Goal: Transaction & Acquisition: Purchase product/service

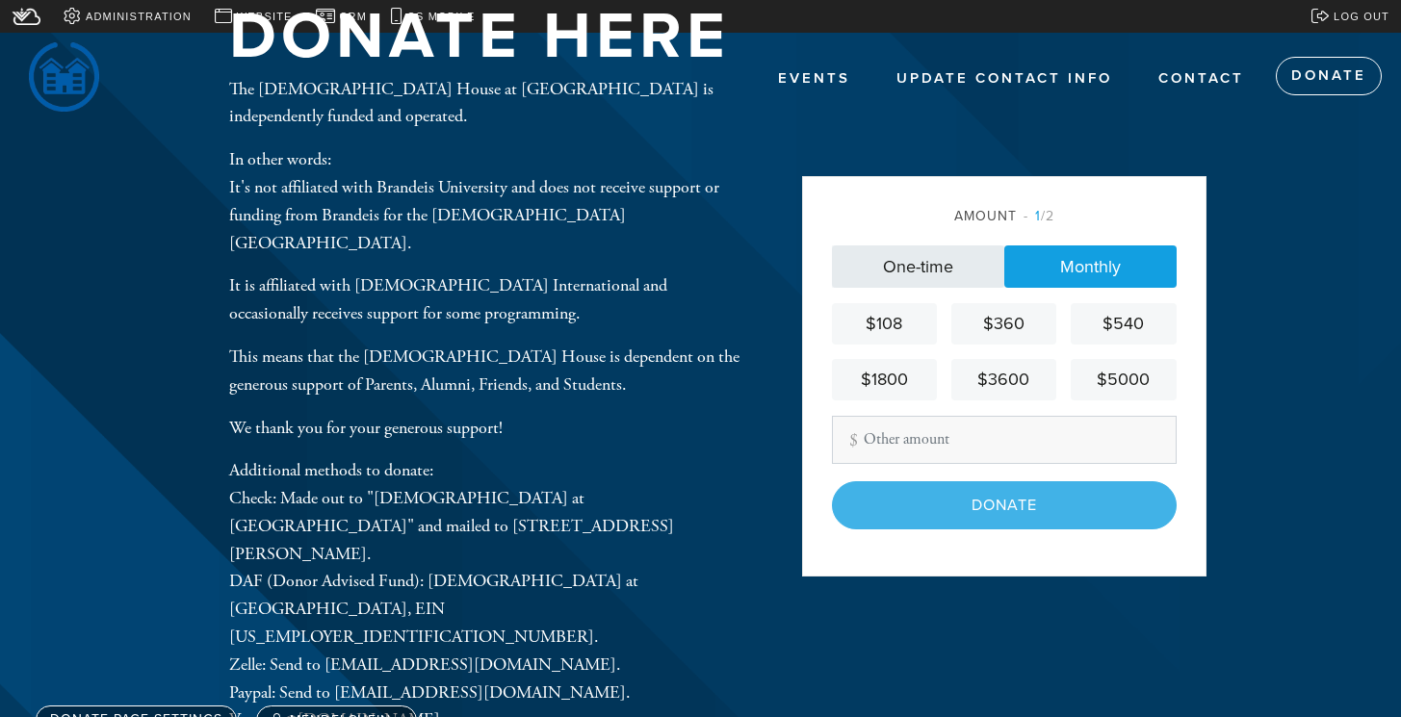
click at [963, 254] on link "One-time" at bounding box center [918, 267] width 172 height 42
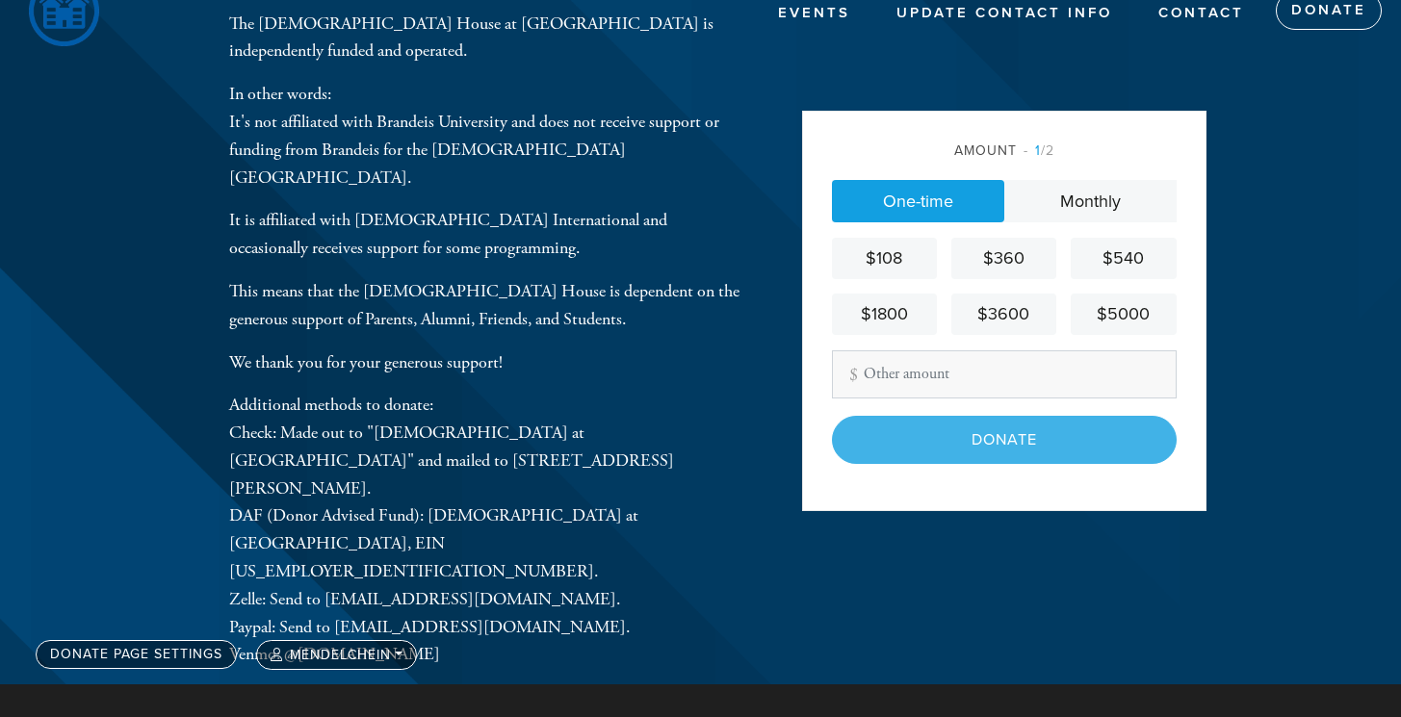
scroll to position [90, 0]
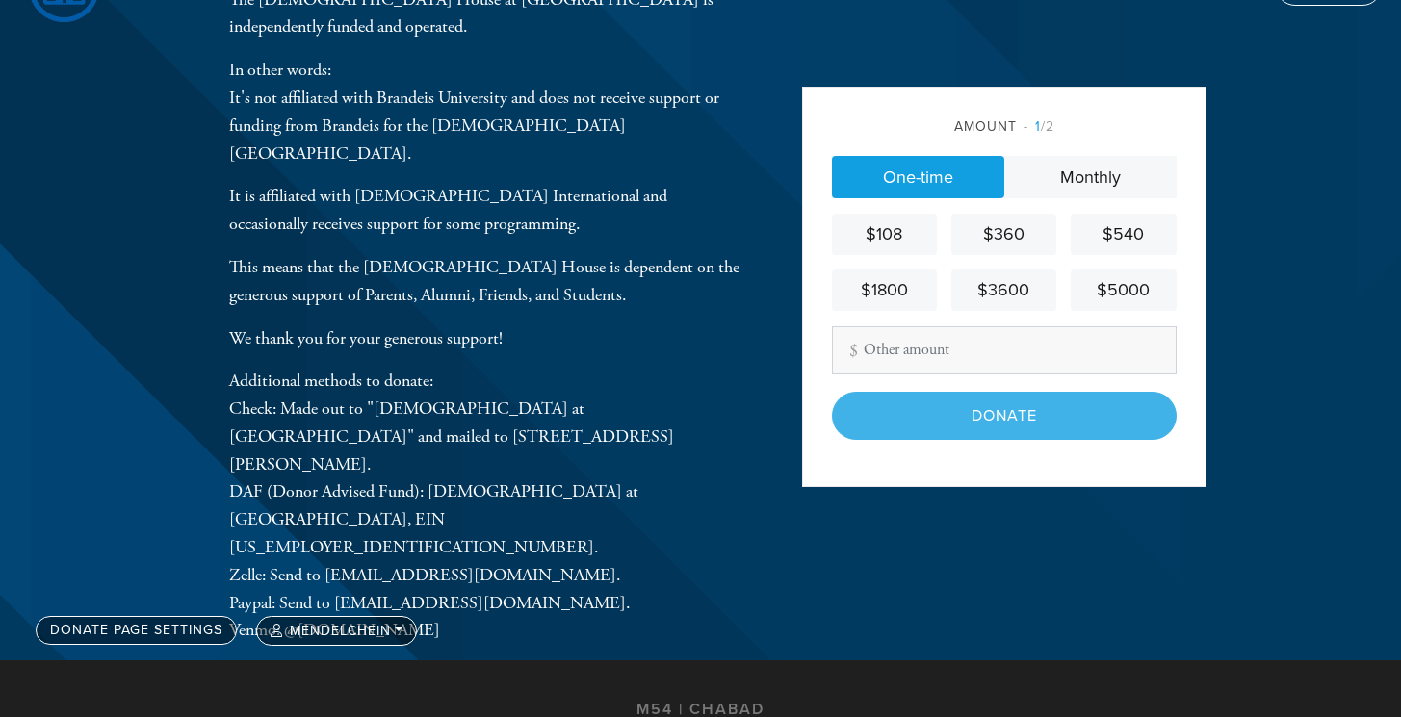
click at [339, 662] on link "Click Here To Donate!" at bounding box center [305, 673] width 153 height 22
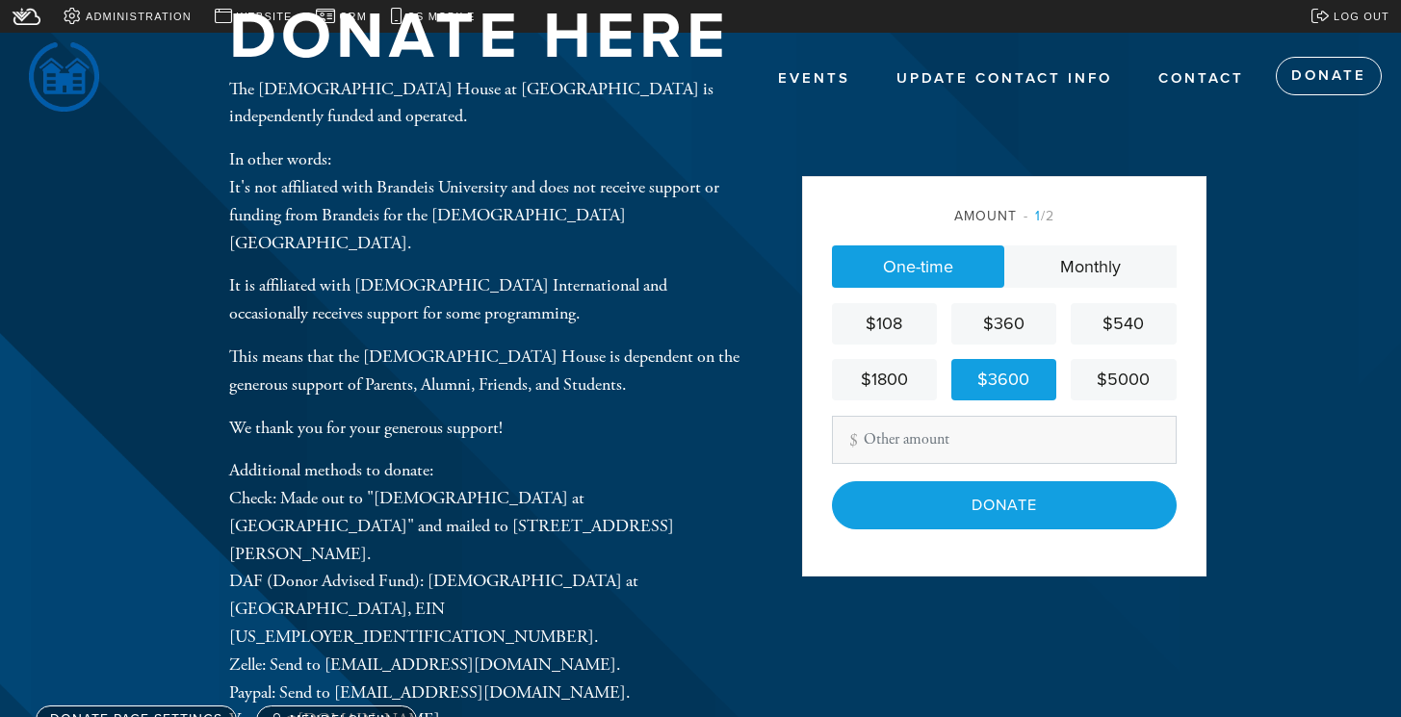
scroll to position [90, 0]
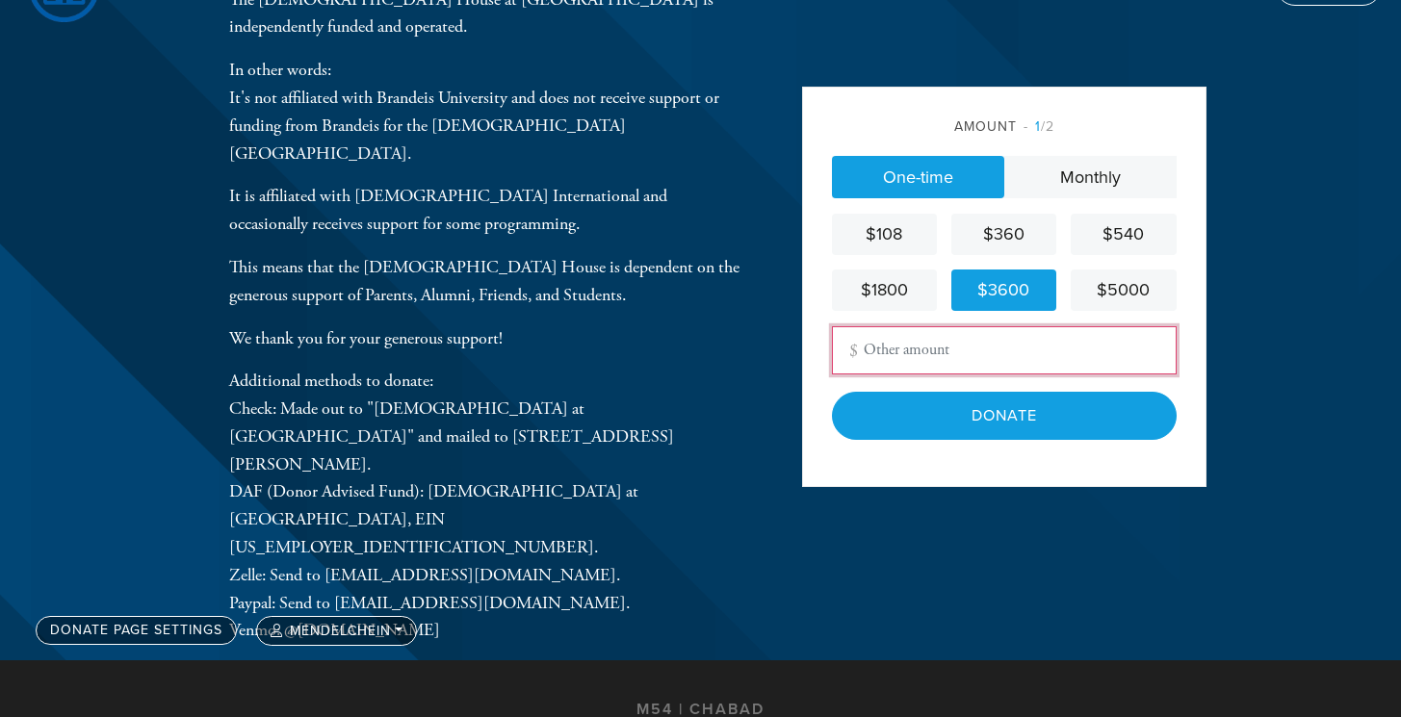
click at [982, 357] on input "Other Amount" at bounding box center [1004, 350] width 345 height 48
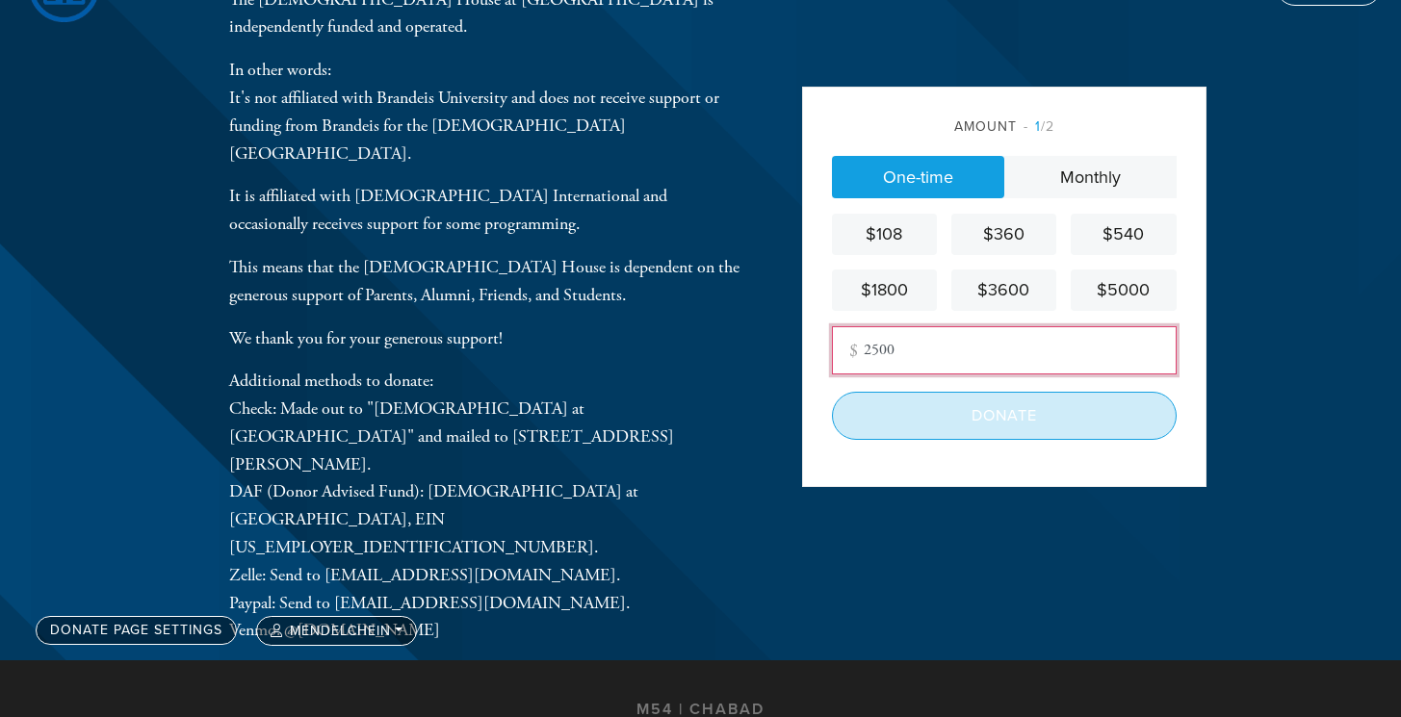
type input "2500"
click at [982, 415] on input "Donate" at bounding box center [1004, 416] width 345 height 48
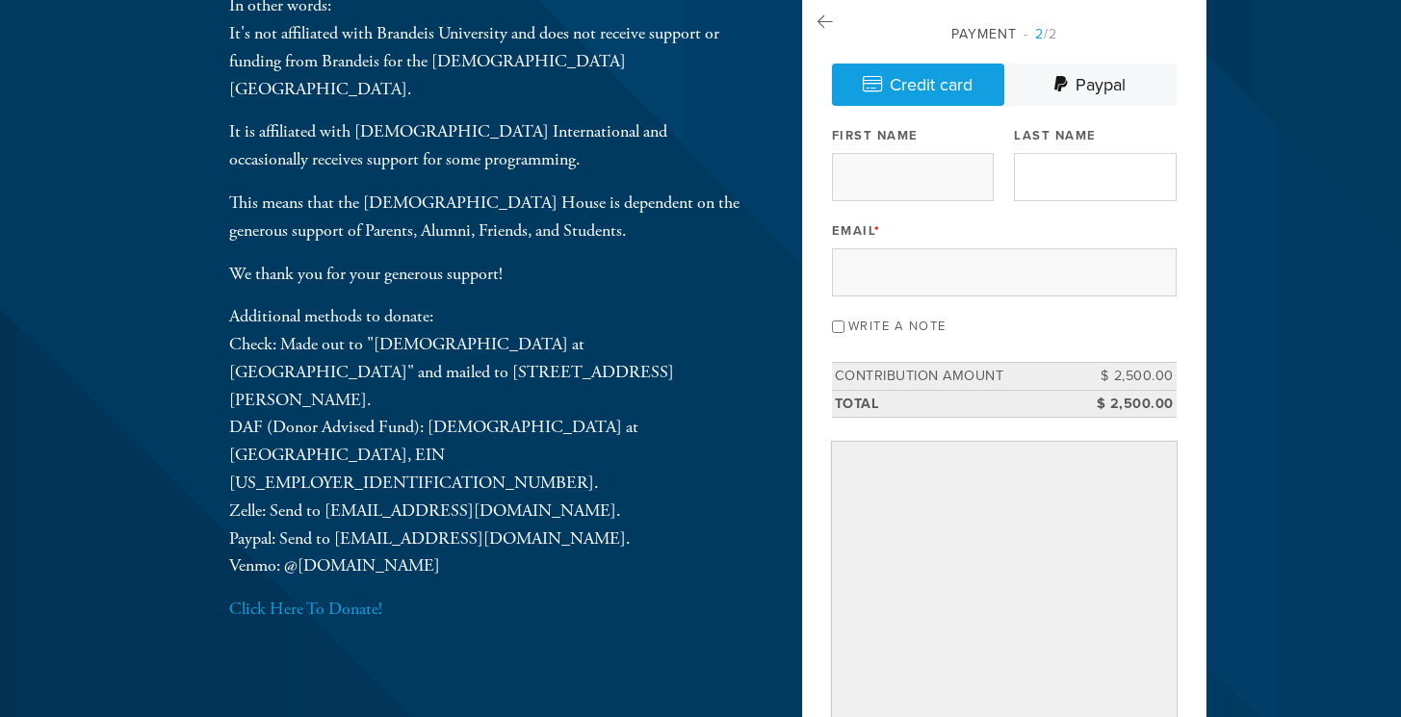
scroll to position [158, 0]
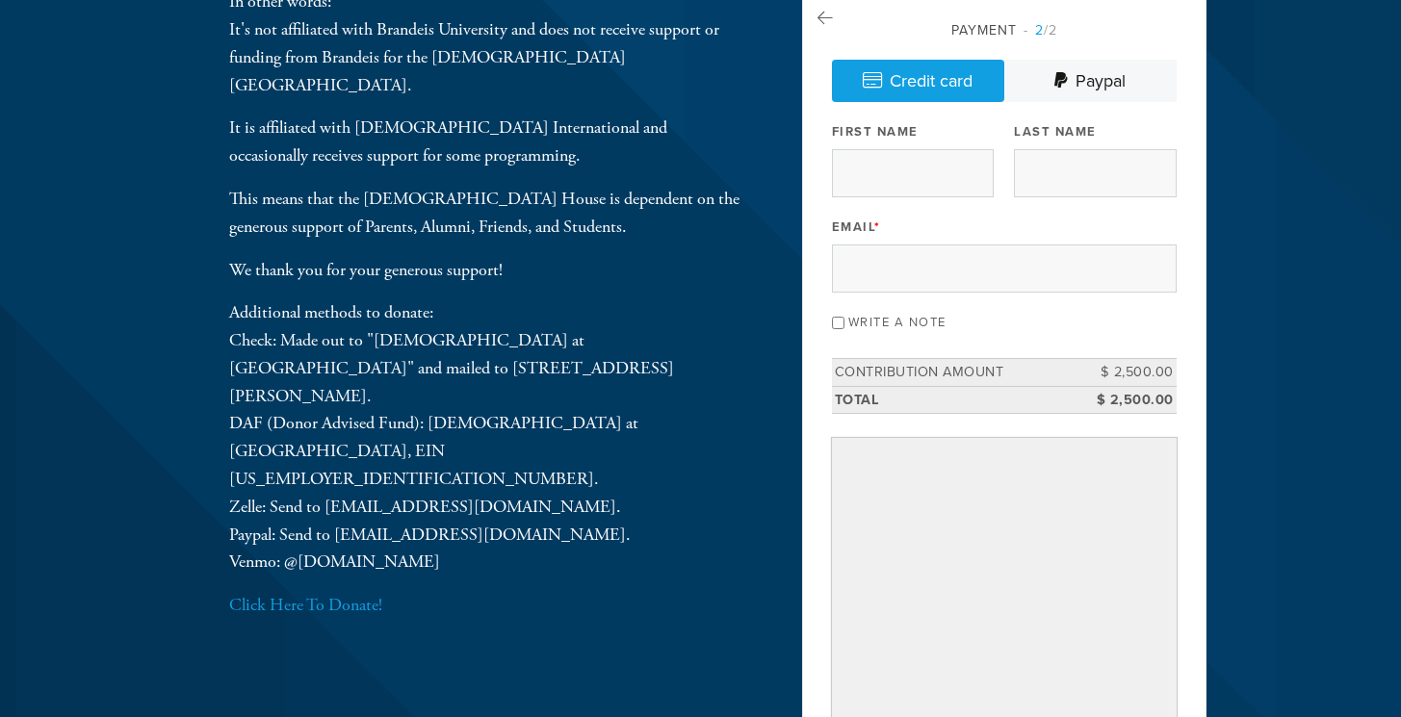
click at [914, 323] on label "Write a note" at bounding box center [897, 322] width 98 height 15
click at [844, 323] on input "Write a note" at bounding box center [838, 323] width 13 height 13
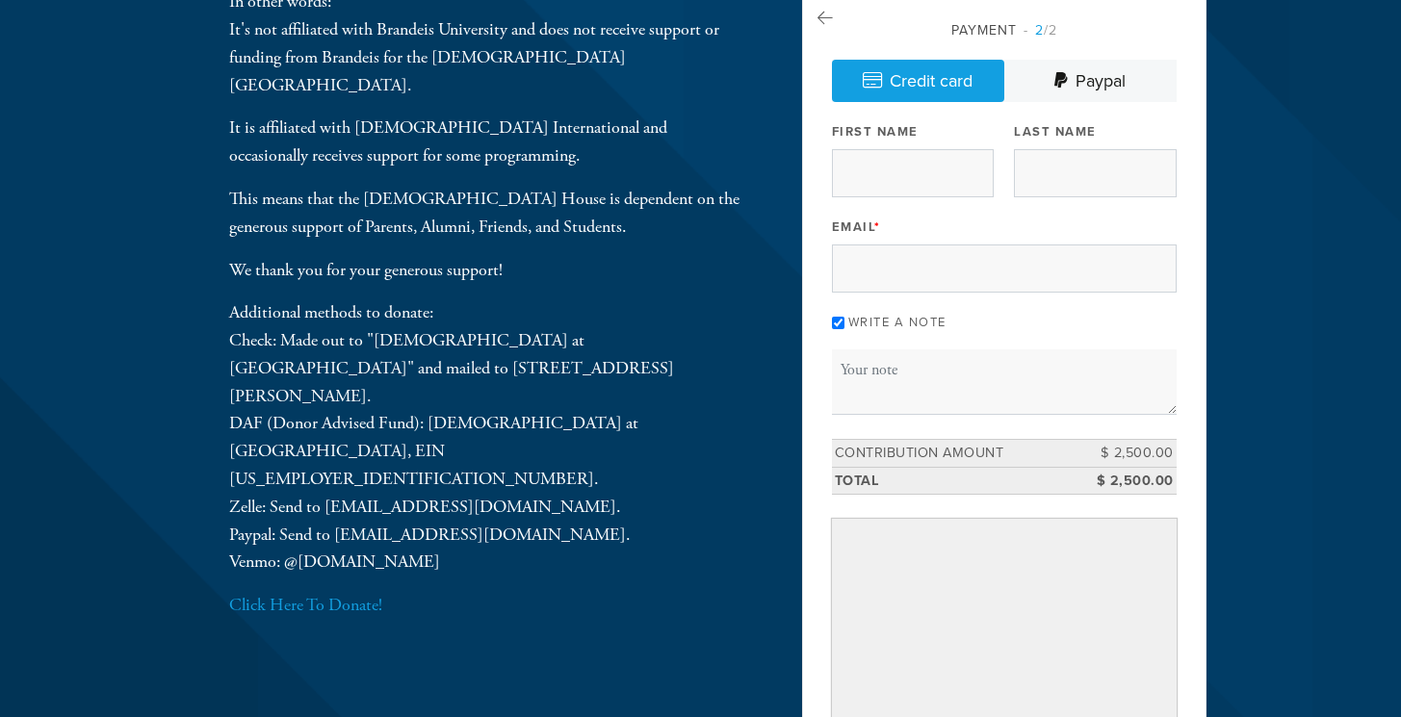
click at [914, 323] on label "Write a note" at bounding box center [897, 322] width 98 height 15
click at [844, 323] on input "Write a note" at bounding box center [838, 323] width 13 height 13
checkbox input "false"
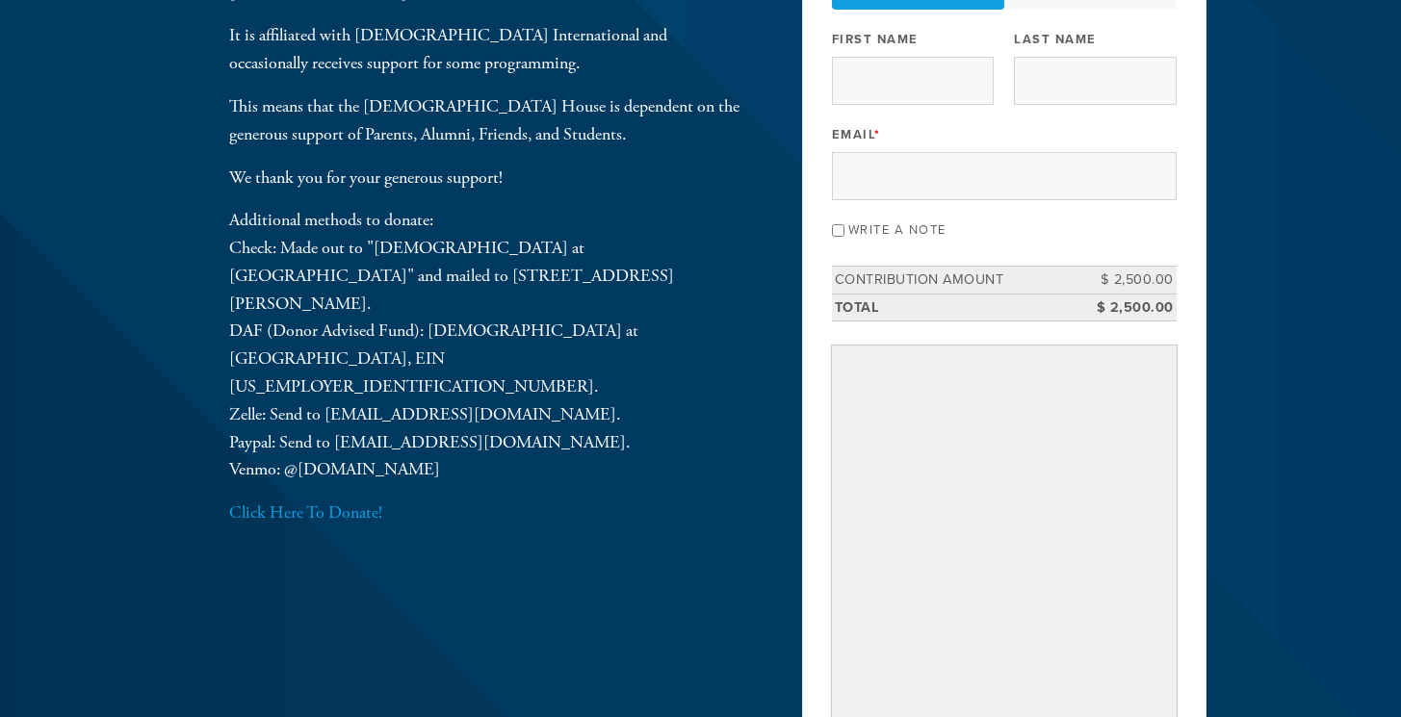
scroll to position [0, 0]
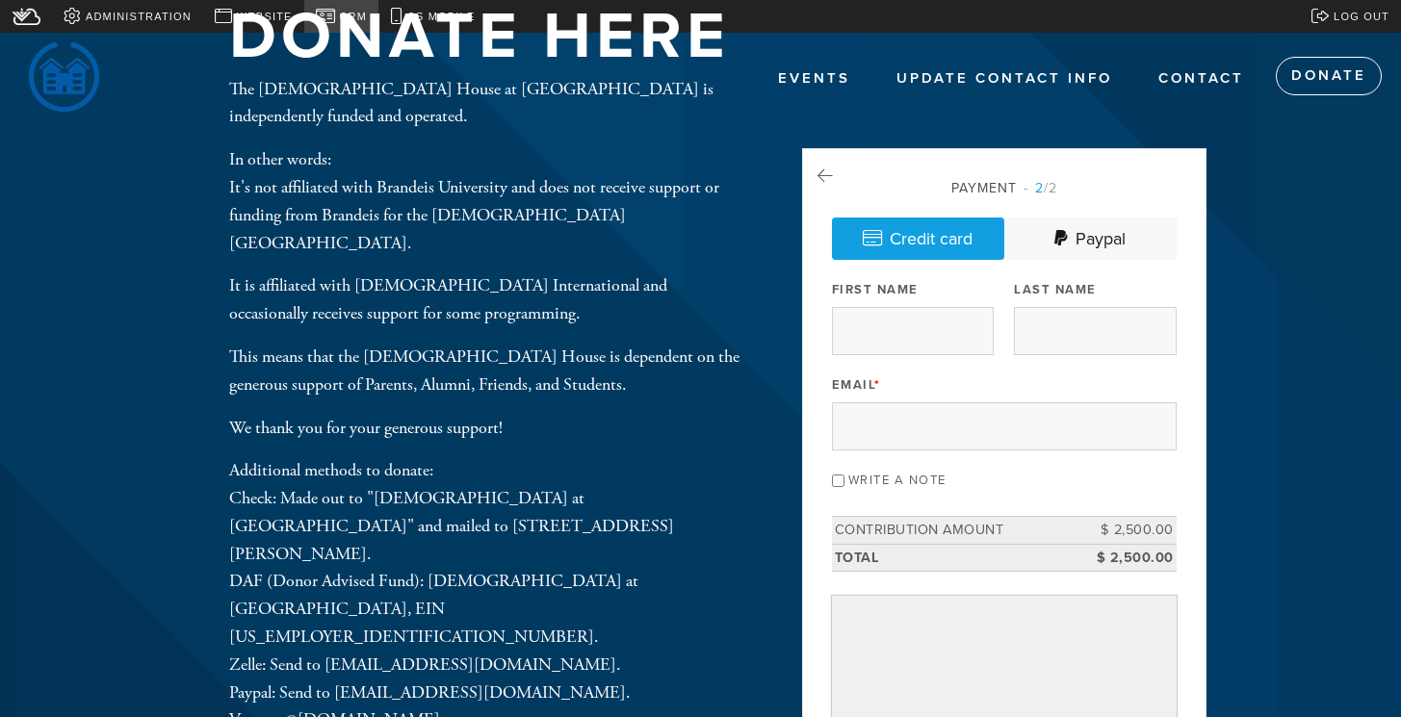
click at [321, 10] on icon at bounding box center [326, 16] width 20 height 17
